Goal: Find contact information: Find contact information

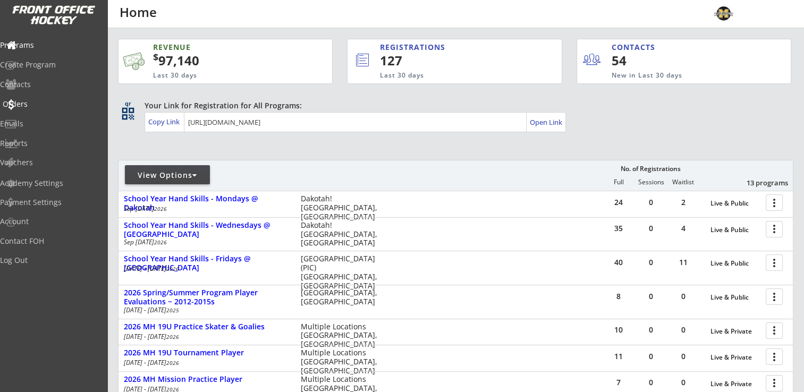
click at [33, 100] on div "Orders" at bounding box center [51, 103] width 96 height 7
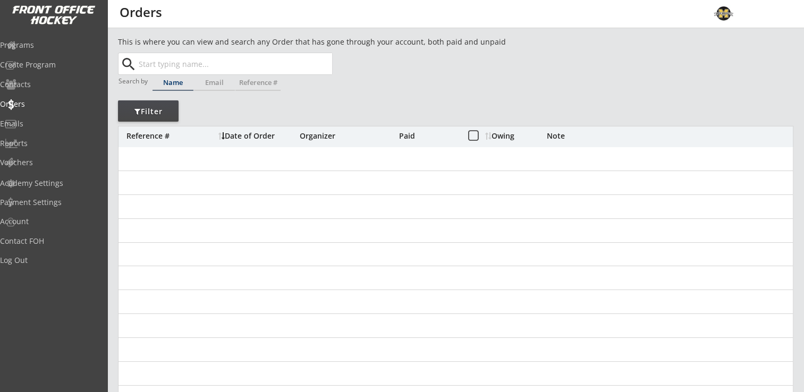
click at [222, 63] on input "text" at bounding box center [235, 63] width 196 height 21
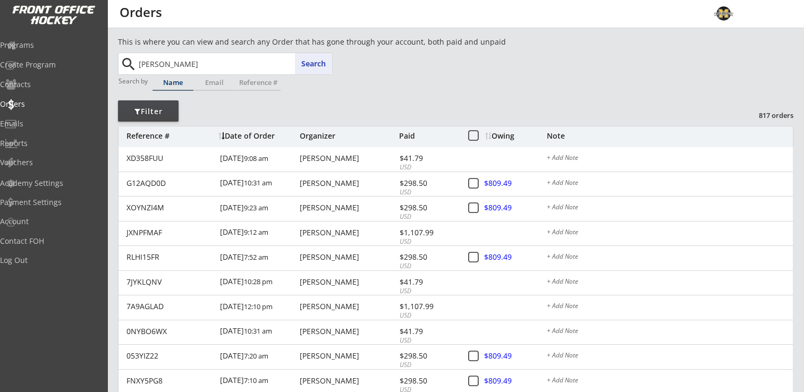
type input "[PERSON_NAME]"
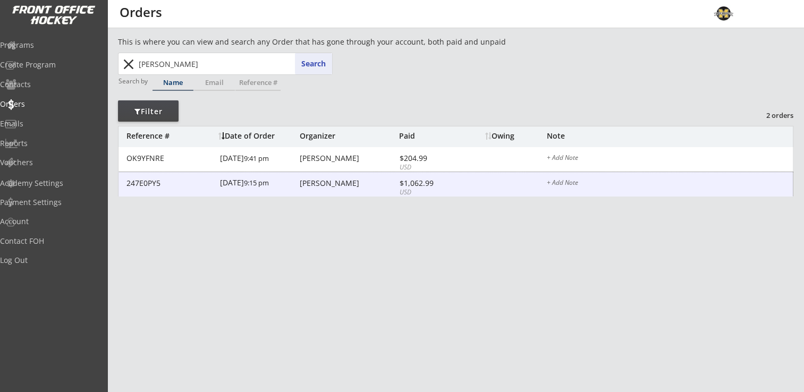
click at [315, 186] on div "[PERSON_NAME]" at bounding box center [348, 183] width 97 height 7
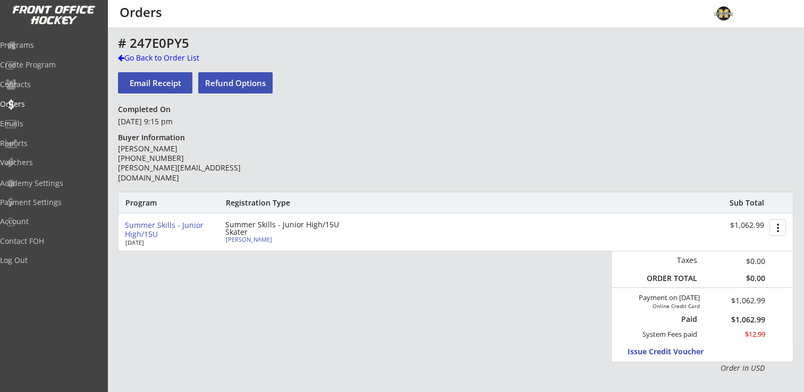
click at [251, 239] on div "[PERSON_NAME]" at bounding box center [285, 240] width 119 height 6
select select ""Adult Small""
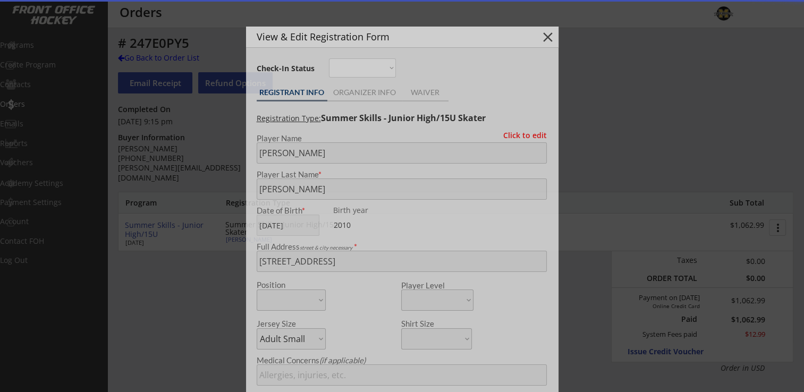
type input "[DEMOGRAPHIC_DATA]"
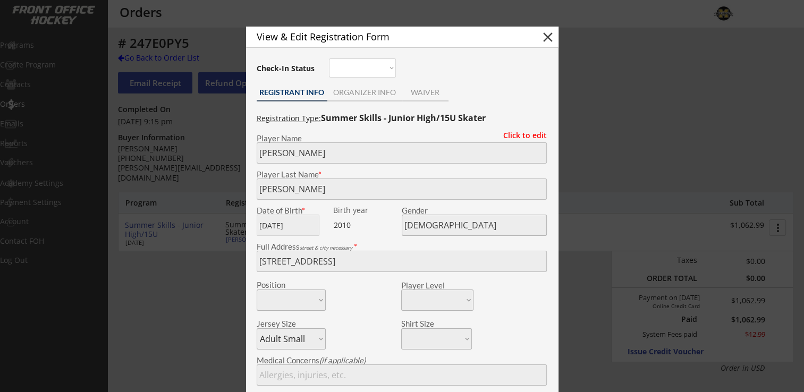
click at [549, 35] on button "close" at bounding box center [548, 37] width 16 height 16
select select ""PLACEHOLDER_1427118222253""
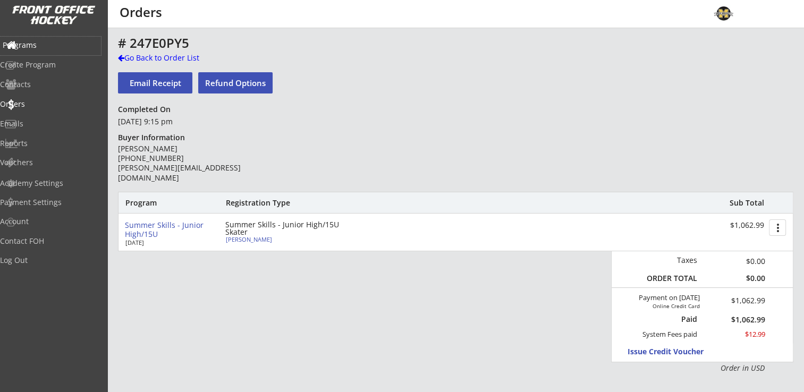
click at [53, 46] on div "Programs" at bounding box center [51, 44] width 96 height 7
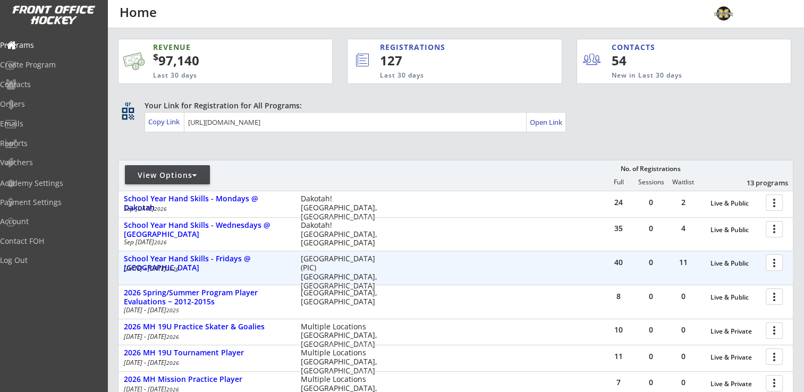
scroll to position [213, 0]
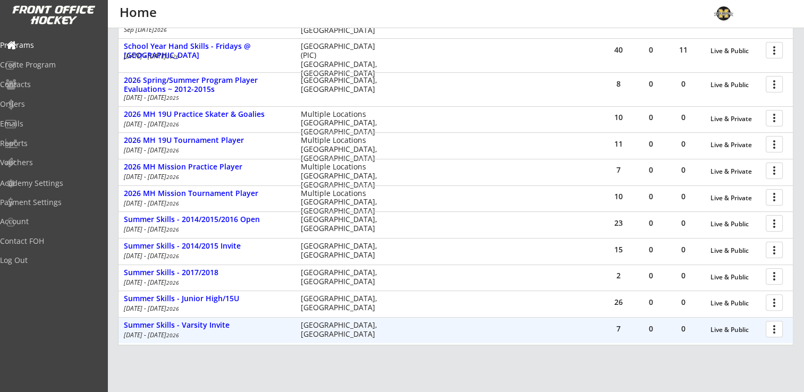
click at [781, 328] on div at bounding box center [776, 328] width 19 height 19
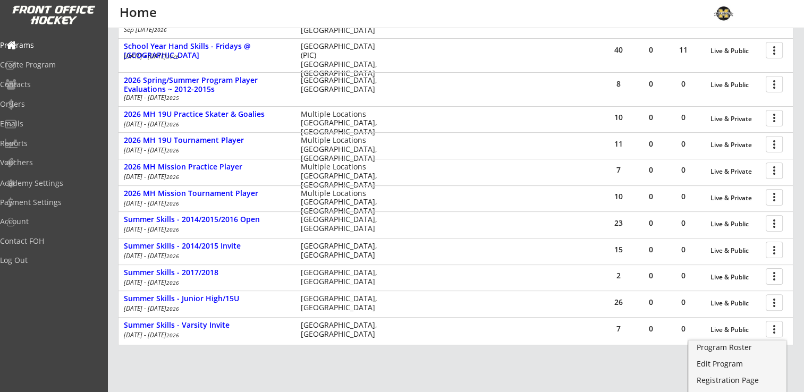
click at [756, 340] on div "Program Roster Edit Program Registration Page Clone Program Delete Program" at bounding box center [737, 381] width 98 height 83
click at [747, 345] on div "Program Roster" at bounding box center [737, 347] width 76 height 7
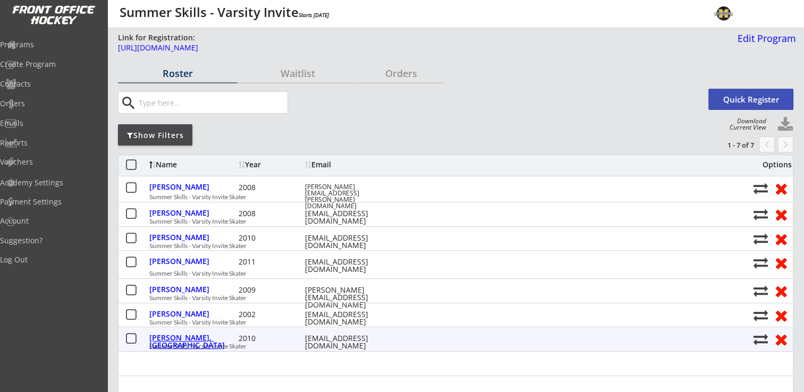
click at [194, 338] on div "Stevens, Addisyn" at bounding box center [192, 341] width 87 height 15
select select ""Adult Large""
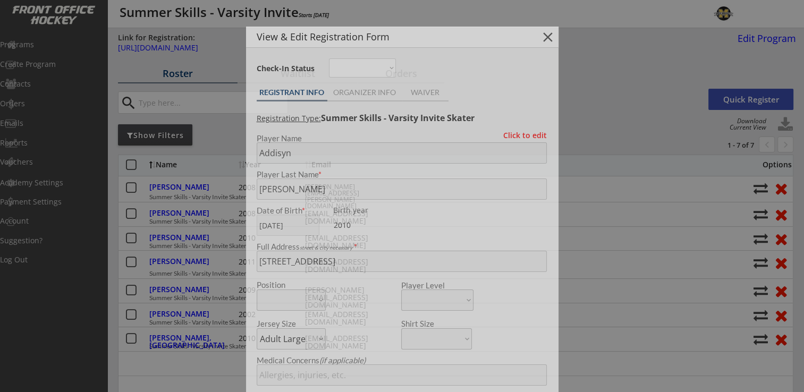
type input "[DEMOGRAPHIC_DATA]"
type input "Shakopee High School"
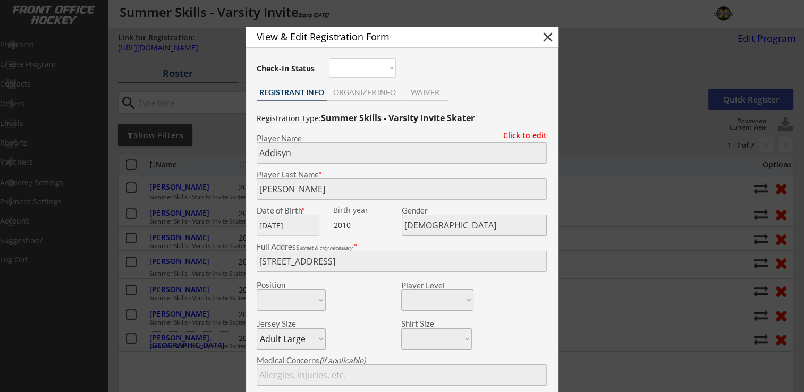
click at [546, 37] on button "close" at bounding box center [548, 37] width 16 height 16
select select ""PLACEHOLDER_1427118222253""
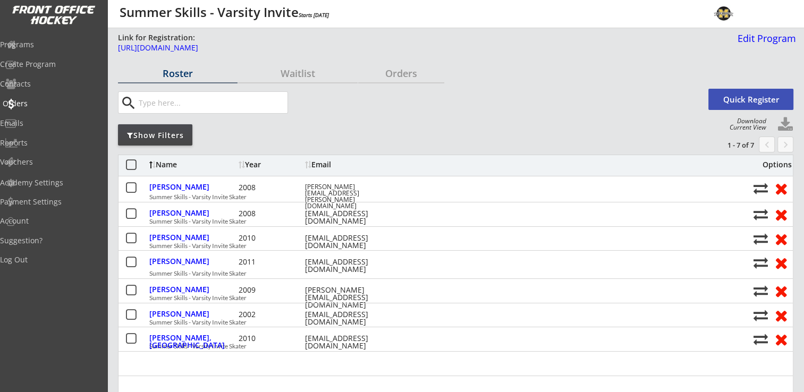
click at [40, 106] on div "Orders" at bounding box center [51, 103] width 96 height 7
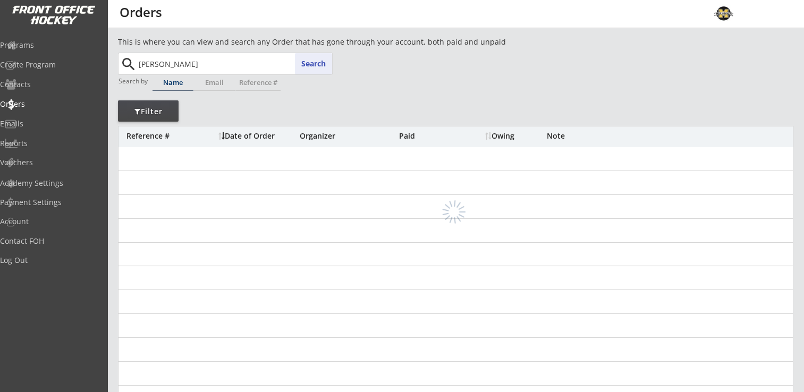
type input "avery"
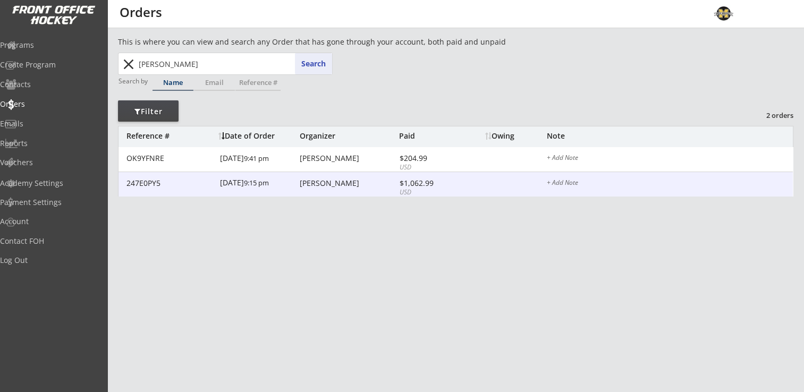
click at [344, 183] on div "[PERSON_NAME]" at bounding box center [348, 183] width 97 height 7
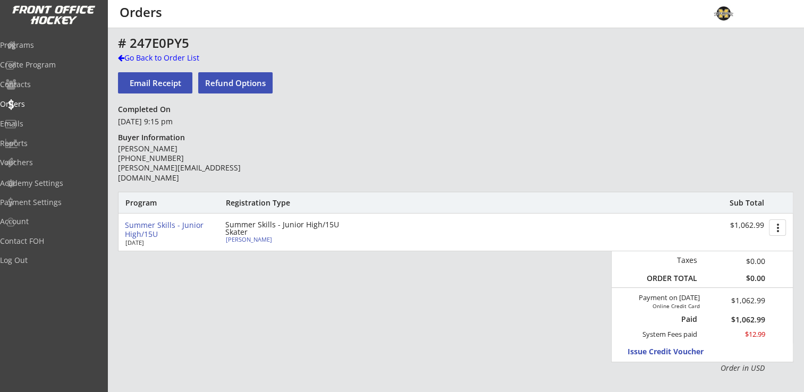
click at [245, 238] on div "[PERSON_NAME]" at bounding box center [285, 240] width 119 height 6
select select ""Adult Small""
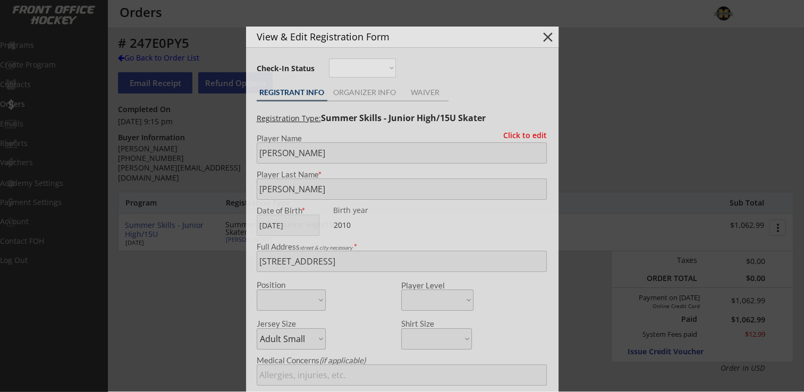
type input "[DEMOGRAPHIC_DATA]"
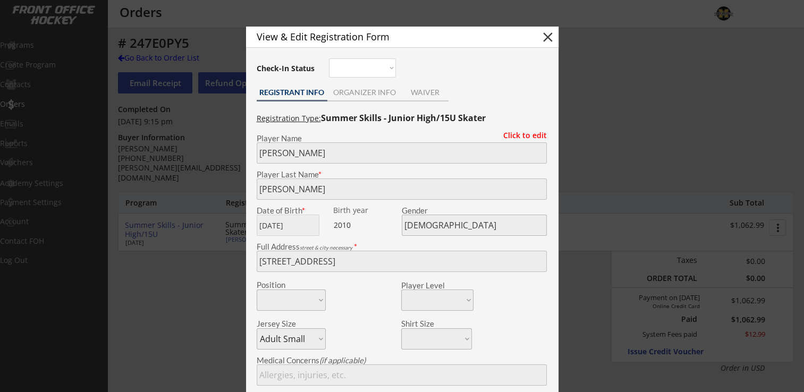
click at [374, 95] on div "ORGANIZER INFO" at bounding box center [364, 92] width 75 height 7
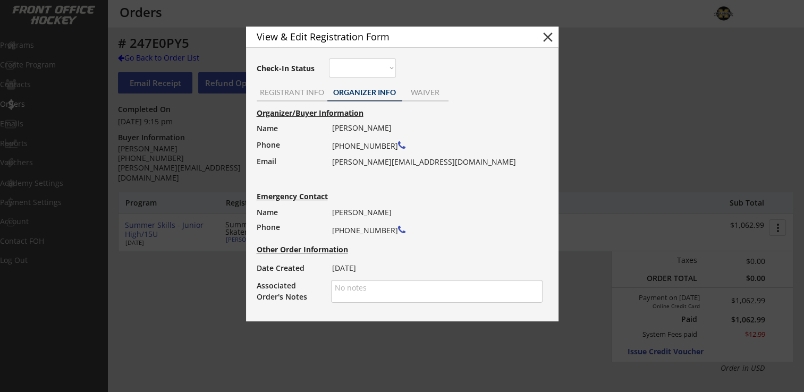
click at [334, 163] on div "Avery Schuler (612) 388-0524 damon@shakopeebrewhall.com" at bounding box center [434, 145] width 204 height 49
click at [332, 162] on div "Avery Schuler (612) 388-0524 damon@shakopeebrewhall.com" at bounding box center [434, 145] width 204 height 49
drag, startPoint x: 444, startPoint y: 162, endPoint x: 333, endPoint y: 163, distance: 110.6
click at [333, 163] on div "Avery Schuler (612) 388-0524 damon@shakopeebrewhall.com" at bounding box center [434, 145] width 204 height 49
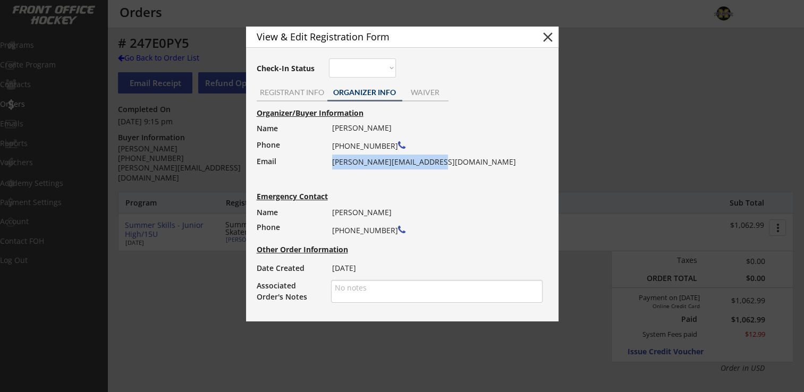
drag, startPoint x: 333, startPoint y: 163, endPoint x: 357, endPoint y: 162, distance: 23.4
copy div "[PERSON_NAME][EMAIL_ADDRESS][DOMAIN_NAME]"
click at [546, 36] on button "close" at bounding box center [548, 37] width 16 height 16
